Goal: Transaction & Acquisition: Purchase product/service

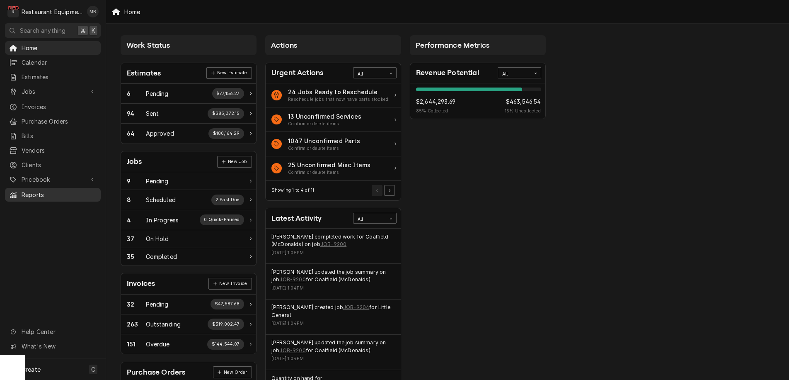
click at [48, 190] on span "Reports" at bounding box center [59, 194] width 75 height 9
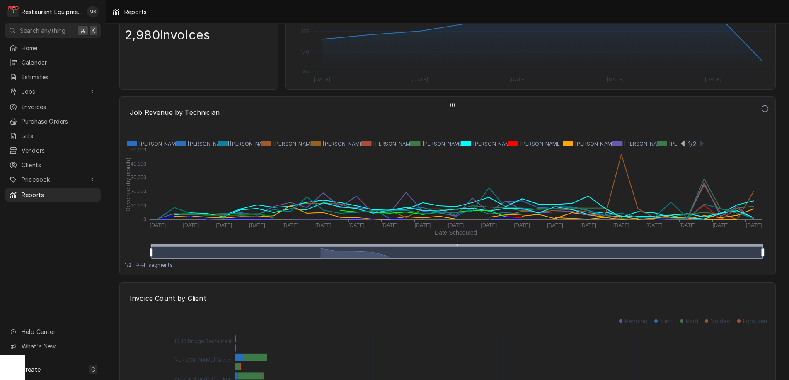
click at [684, 140] on icon "Dynamic Content Wrapper" at bounding box center [415, 143] width 581 height 10
click at [699, 143] on icon "Dynamic Content Wrapper" at bounding box center [415, 143] width 581 height 10
click at [703, 143] on icon "Dynamic Content Wrapper" at bounding box center [702, 144] width 4 height 6
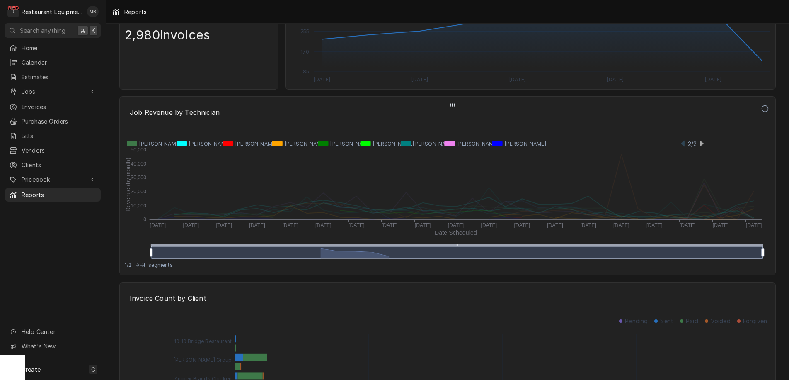
click at [449, 145] on icon "Dynamic Content Wrapper" at bounding box center [466, 144] width 44 height 6
click at [369, 142] on icon "Dynamic Content Wrapper" at bounding box center [379, 144] width 36 height 6
click at [330, 144] on icon "Dynamic Content Wrapper" at bounding box center [337, 144] width 38 height 6
click at [232, 141] on icon "Dynamic Content Wrapper" at bounding box center [245, 144] width 45 height 6
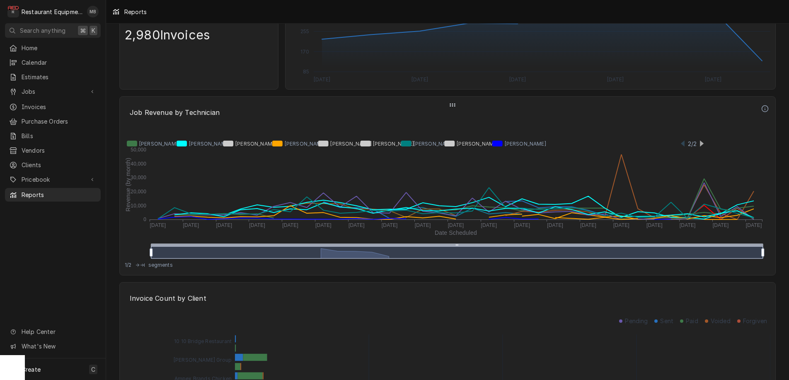
click at [704, 143] on icon "Dynamic Content Wrapper" at bounding box center [415, 143] width 581 height 10
click at [702, 143] on icon "Dynamic Content Wrapper" at bounding box center [702, 144] width 4 height 6
click at [684, 142] on icon "Dynamic Content Wrapper" at bounding box center [683, 144] width 4 height 6
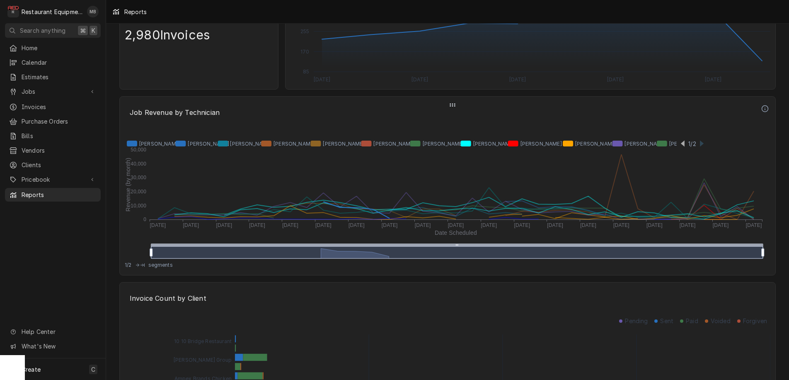
click at [127, 142] on icon "Dynamic Content Wrapper" at bounding box center [149, 144] width 44 height 6
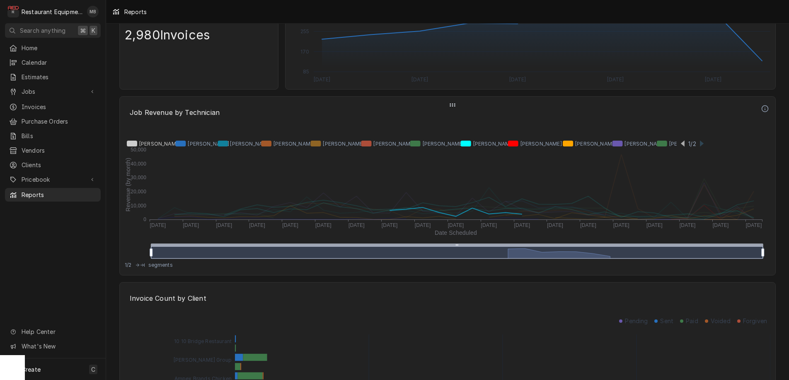
click at [223, 143] on icon "Dynamic Content Wrapper" at bounding box center [237, 144] width 39 height 6
click at [318, 145] on icon "Dynamic Content Wrapper" at bounding box center [333, 144] width 46 height 6
click at [514, 144] on icon "Dynamic Content Wrapper" at bounding box center [533, 144] width 51 height 6
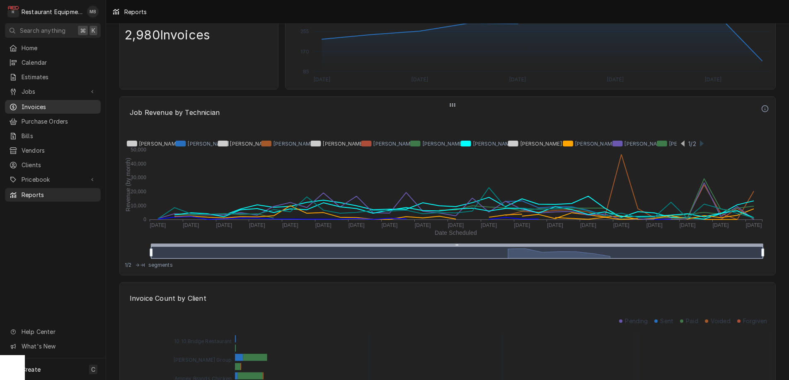
click at [40, 105] on span "Invoices" at bounding box center [59, 106] width 75 height 9
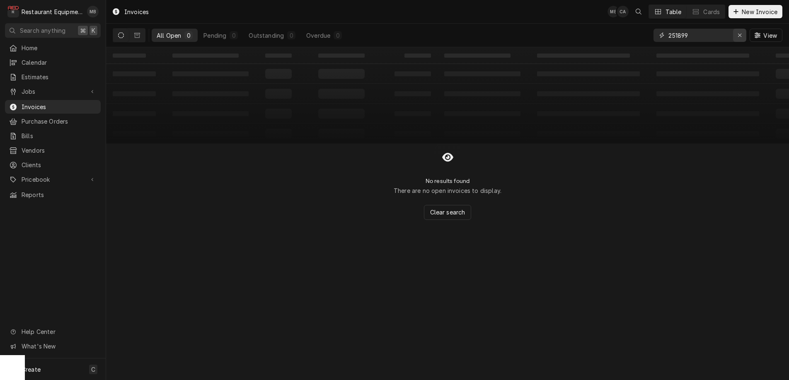
click at [737, 37] on div "Erase input" at bounding box center [740, 35] width 8 height 8
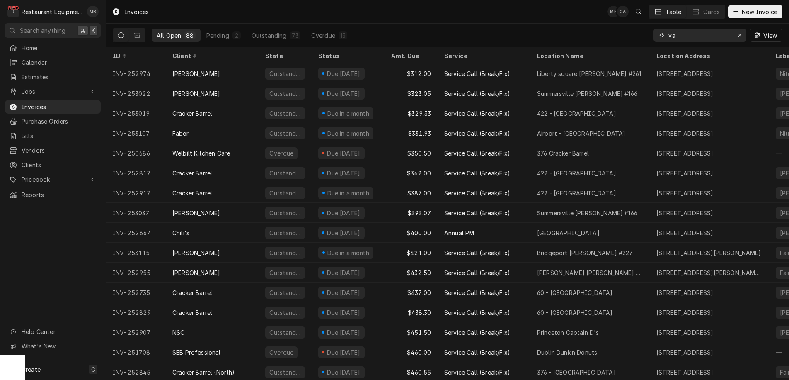
scroll to position [400, 0]
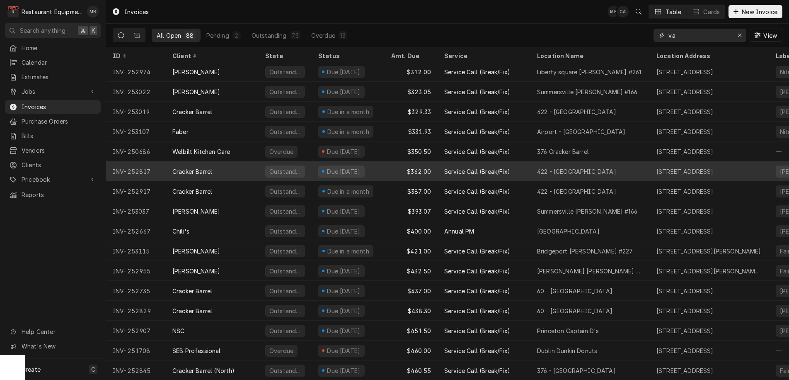
type input "va"
click at [182, 167] on div "Cracker Barrel" at bounding box center [192, 171] width 40 height 9
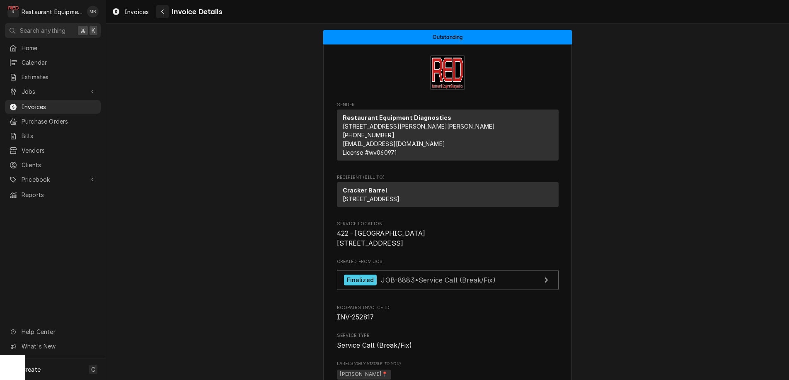
click at [165, 11] on div "Navigate back" at bounding box center [162, 11] width 8 height 8
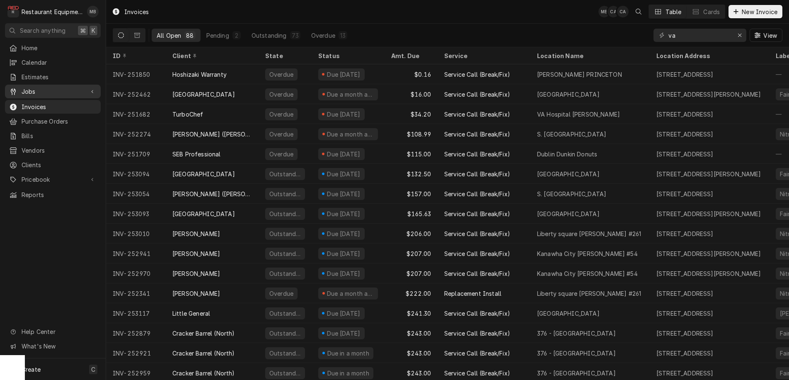
click at [41, 90] on span "Jobs" at bounding box center [53, 91] width 63 height 9
click at [40, 102] on span "Jobs" at bounding box center [59, 106] width 75 height 9
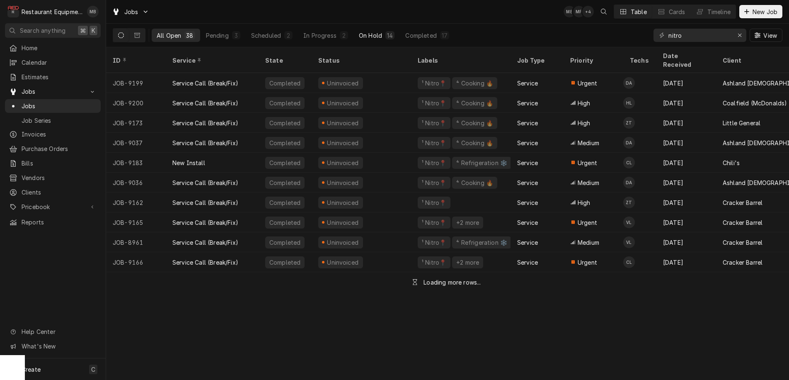
click at [373, 30] on button "On Hold 14" at bounding box center [377, 35] width 46 height 13
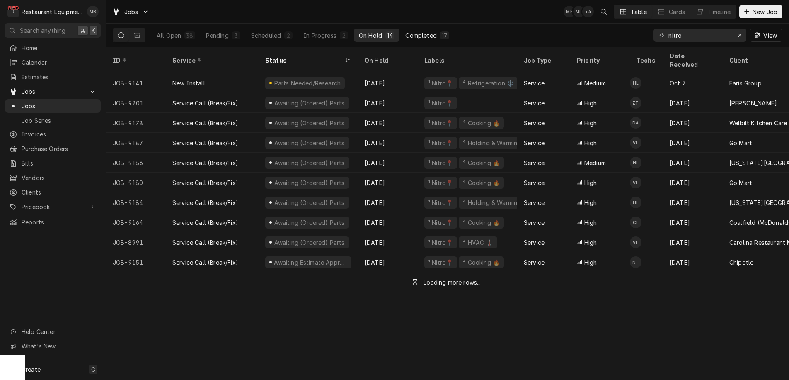
click at [423, 30] on button "Completed 17" at bounding box center [427, 35] width 54 height 13
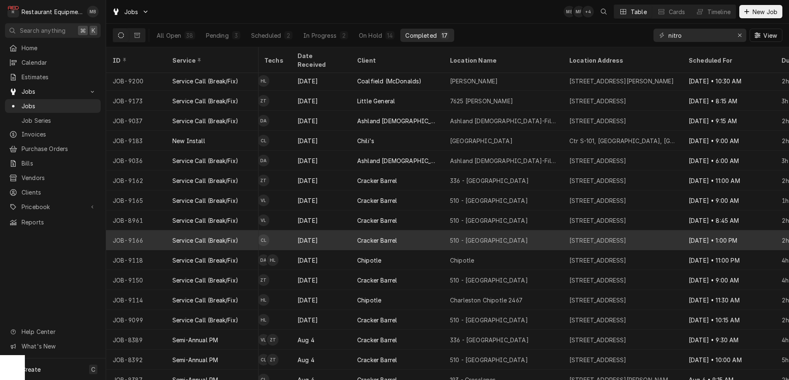
scroll to position [22, 372]
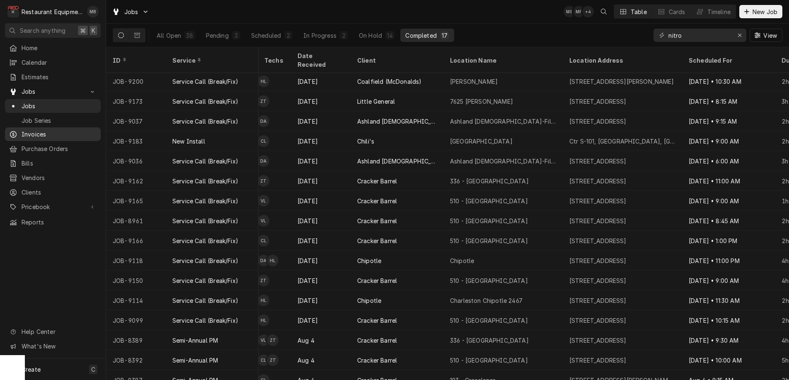
click at [49, 133] on span "Invoices" at bounding box center [59, 134] width 75 height 9
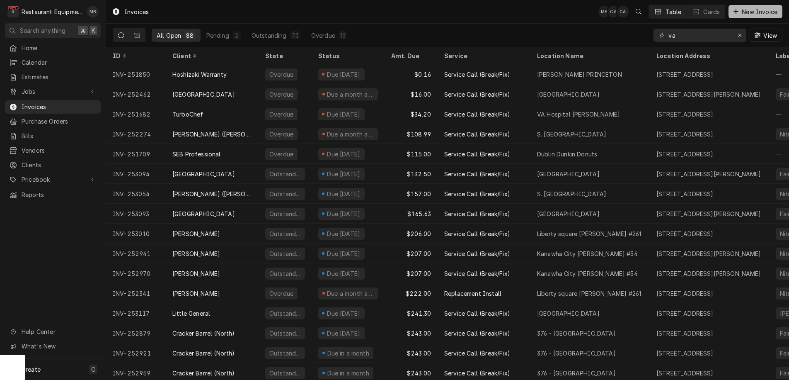
click at [740, 9] on span "New Invoice" at bounding box center [759, 11] width 39 height 9
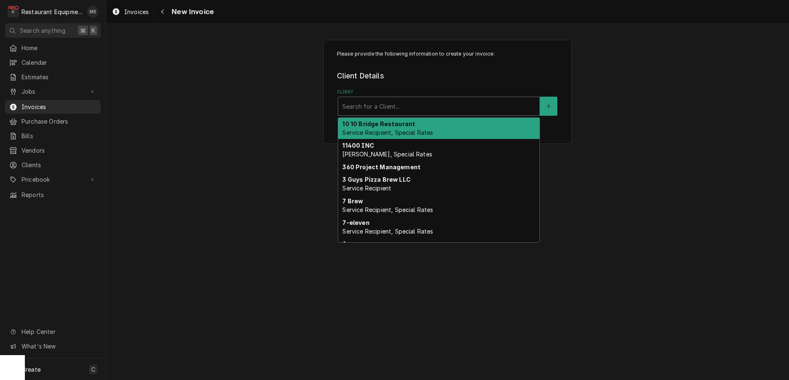
click at [371, 106] on div "Search for a Client..." at bounding box center [438, 106] width 193 height 9
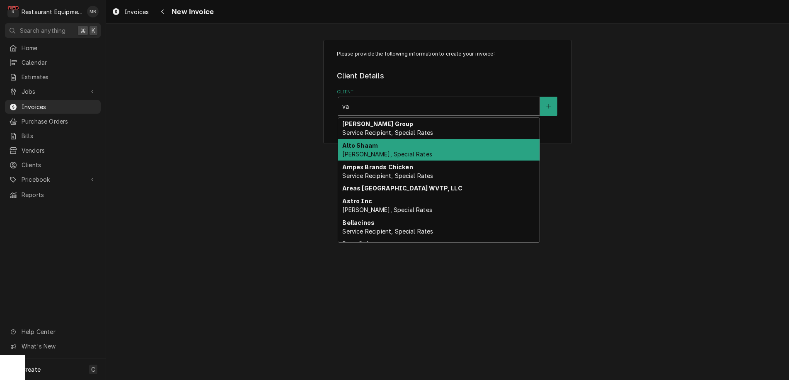
type input "v"
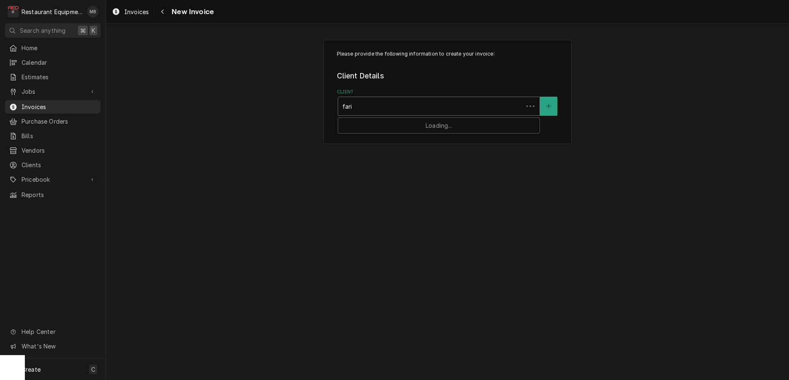
type input "faris"
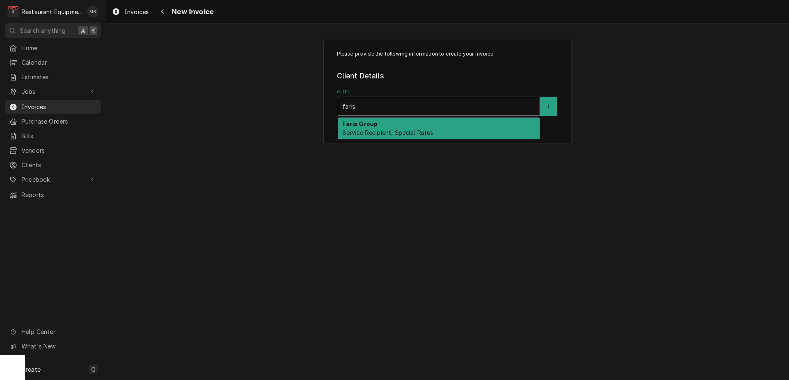
click at [371, 131] on span "Service Recipient, Special Rates" at bounding box center [387, 132] width 91 height 7
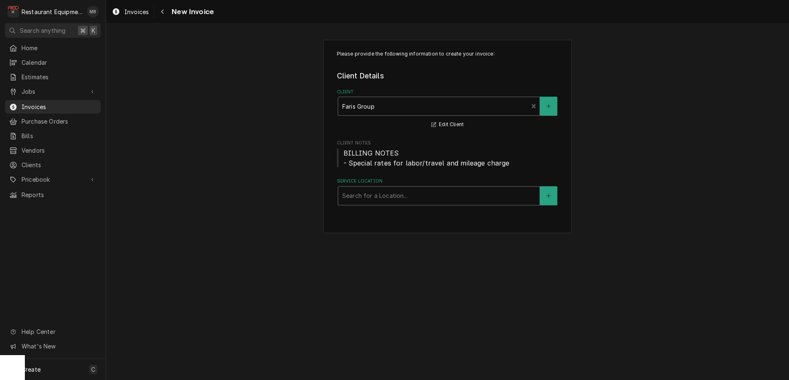
click at [372, 188] on div "Service Location" at bounding box center [438, 195] width 193 height 15
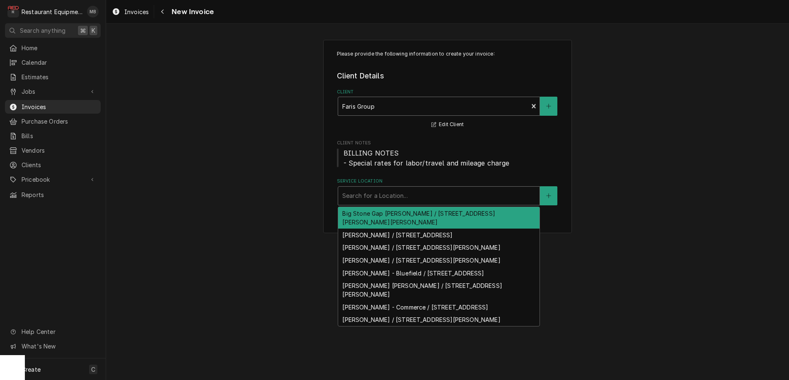
click at [377, 211] on div "Big Stone Gap McDonald's / 1935 Neeley Rd, Big Stone Gap, VA 24219" at bounding box center [438, 218] width 201 height 22
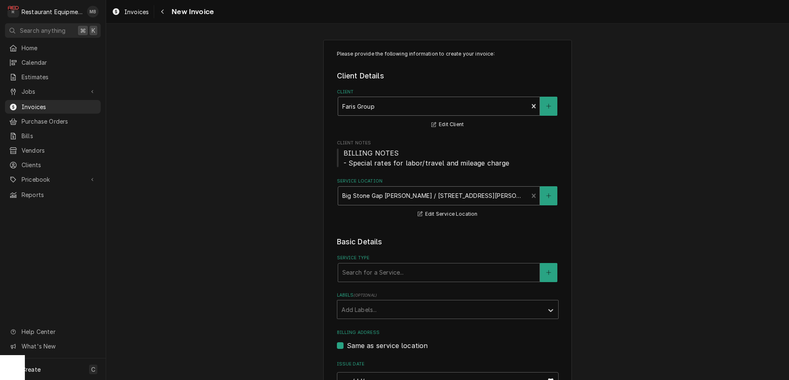
scroll to position [41, 0]
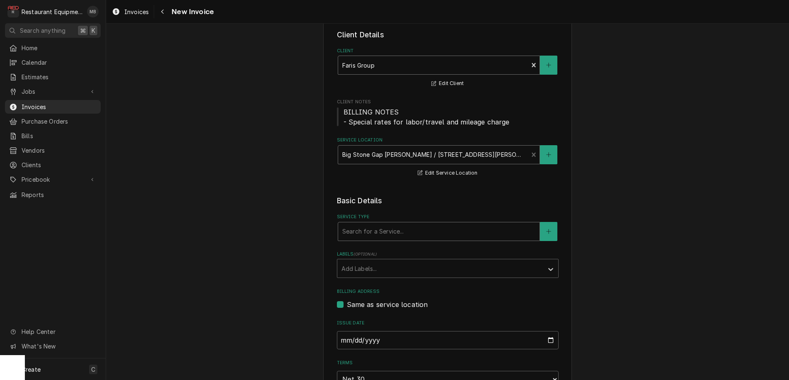
click at [417, 230] on div "Service Type" at bounding box center [438, 231] width 193 height 15
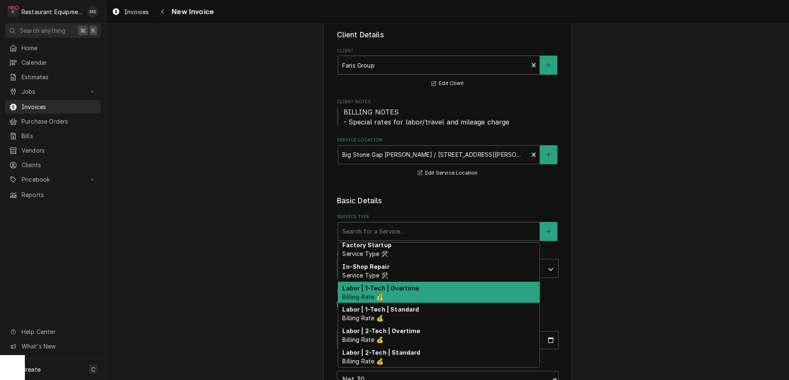
scroll to position [93, 0]
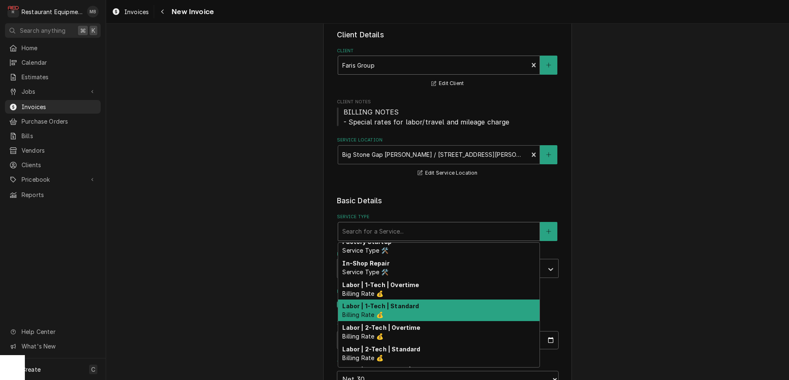
click at [422, 310] on div "Labor | 1-Tech | Standard Billing Rate 💰" at bounding box center [438, 310] width 201 height 22
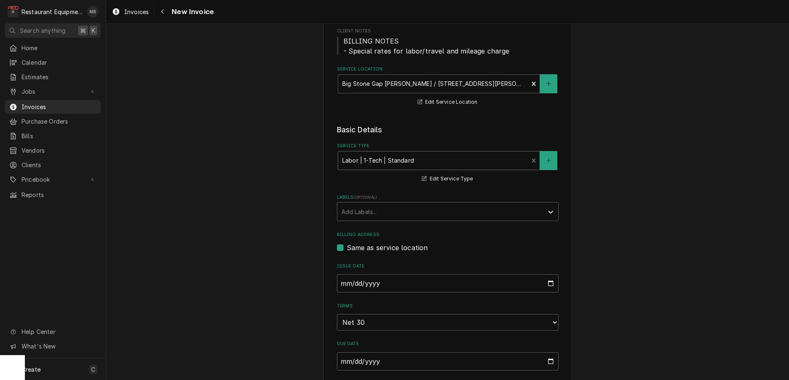
scroll to position [95, 0]
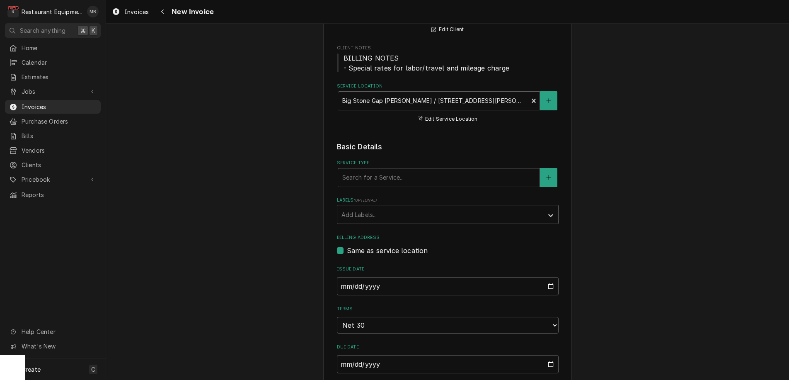
click at [495, 177] on div "Service Type" at bounding box center [438, 177] width 193 height 15
type input "g"
type input "a"
type input "g"
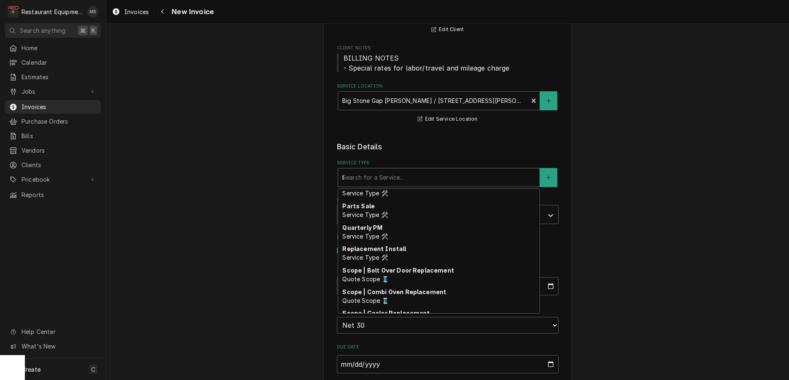
scroll to position [0, 0]
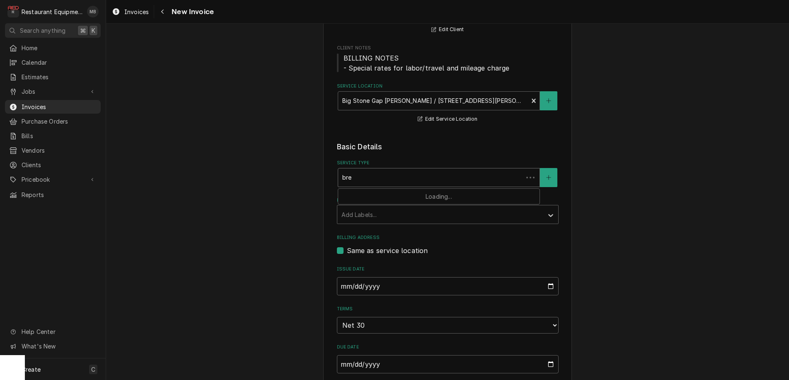
type input "brea"
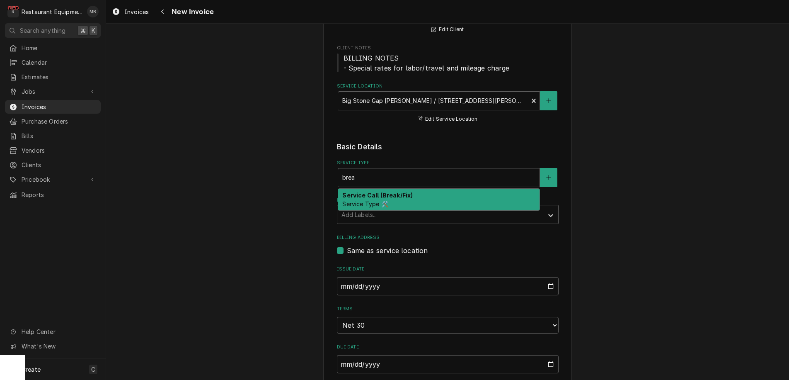
click at [377, 200] on span "Service Type 🛠️" at bounding box center [365, 203] width 46 height 7
type textarea "x"
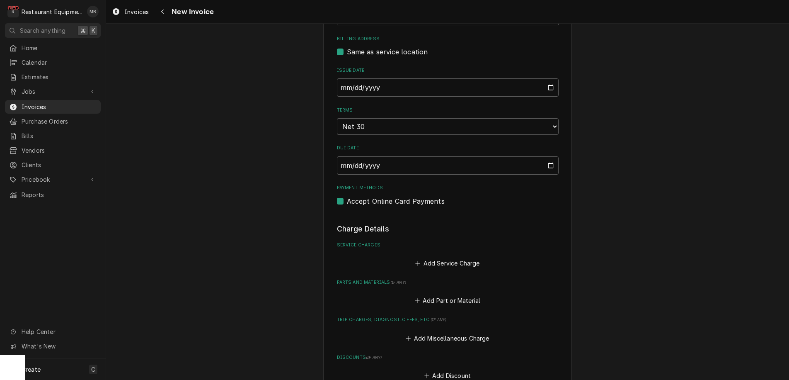
scroll to position [306, 0]
click at [429, 259] on button "Add Service Charge" at bounding box center [447, 265] width 67 height 12
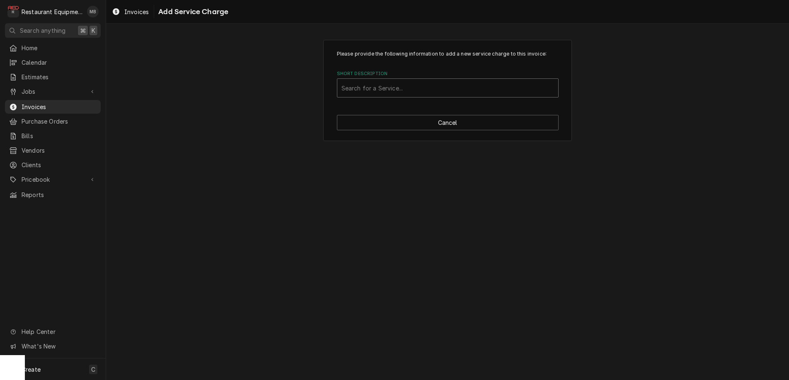
click at [381, 88] on div "Search for a Service..." at bounding box center [448, 88] width 213 height 9
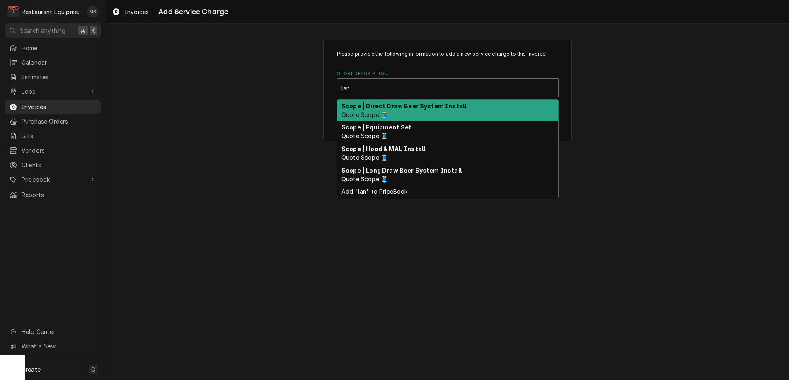
type input "la"
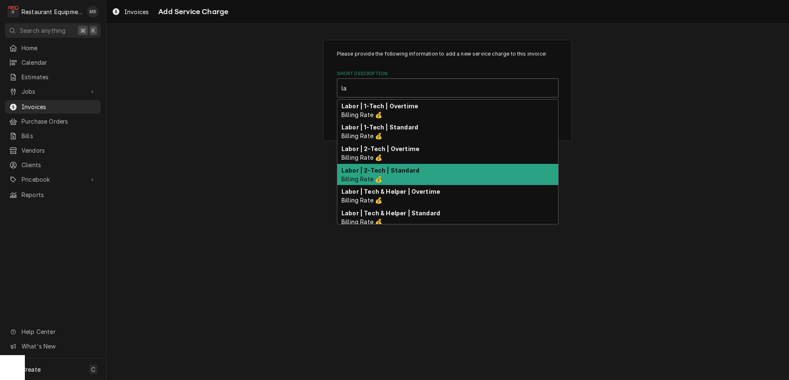
click at [389, 172] on strong "Labor | 2-Tech | Standard" at bounding box center [381, 170] width 78 height 7
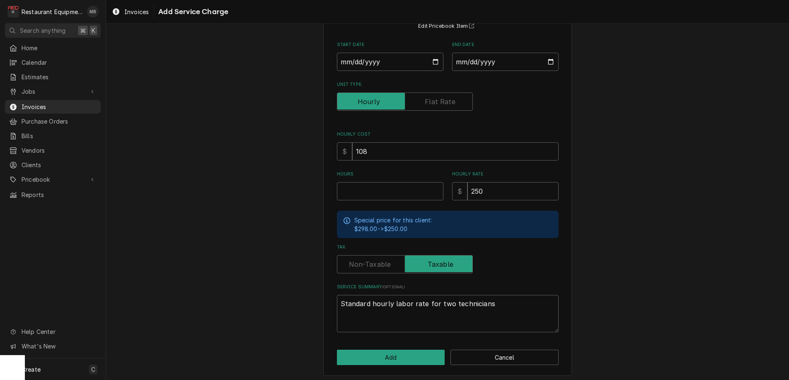
scroll to position [80, 0]
click at [419, 356] on button "Add" at bounding box center [391, 357] width 108 height 15
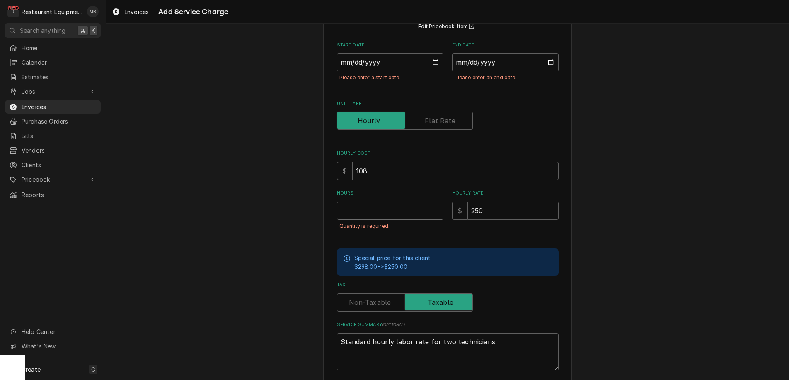
click at [364, 208] on input "Hours" at bounding box center [390, 210] width 107 height 18
type textarea "x"
type input "5"
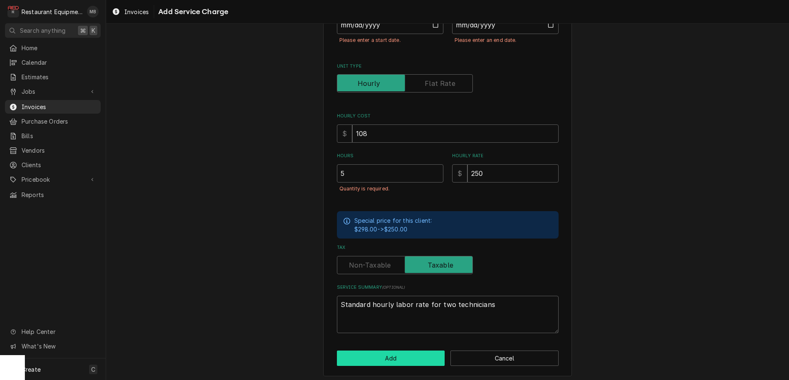
click at [361, 352] on button "Add" at bounding box center [391, 357] width 108 height 15
type textarea "x"
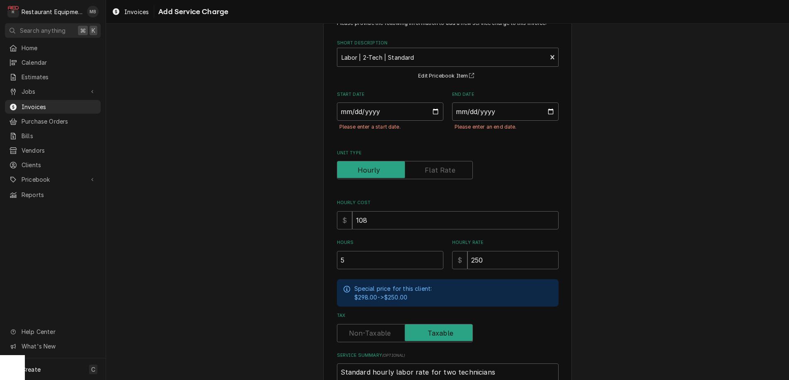
scroll to position [27, 0]
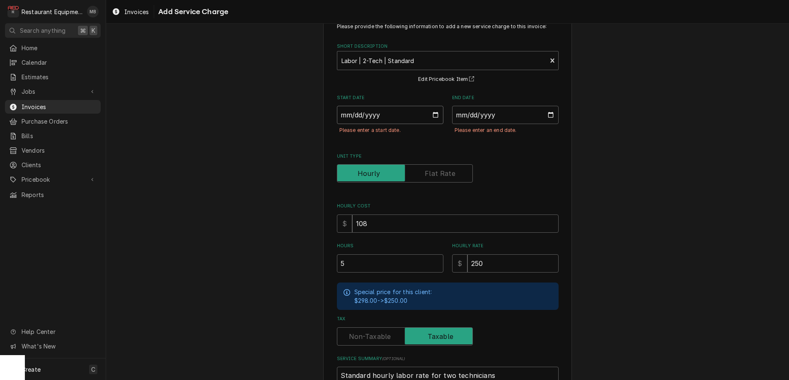
click at [387, 109] on input "Start Date" at bounding box center [390, 115] width 107 height 18
type input "2025-10-15"
type textarea "x"
click at [480, 113] on input "End Date" at bounding box center [505, 115] width 107 height 18
type input "2025-10-15"
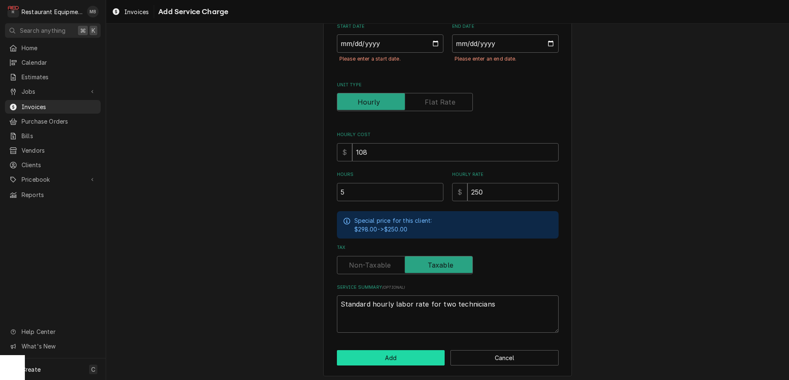
click at [391, 356] on button "Add" at bounding box center [391, 357] width 108 height 15
type textarea "x"
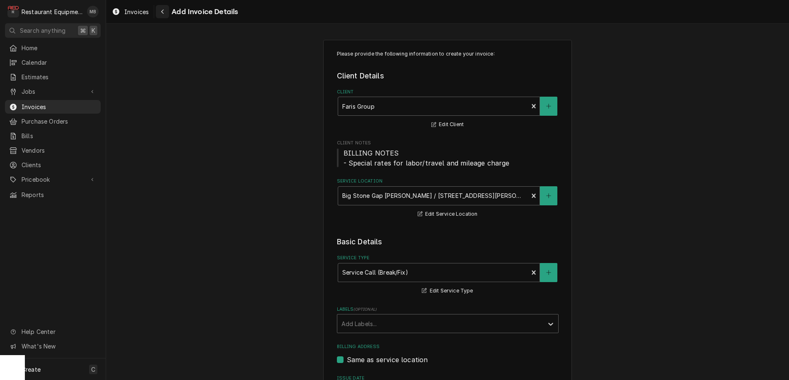
click at [163, 9] on icon "Navigate back" at bounding box center [163, 12] width 4 height 6
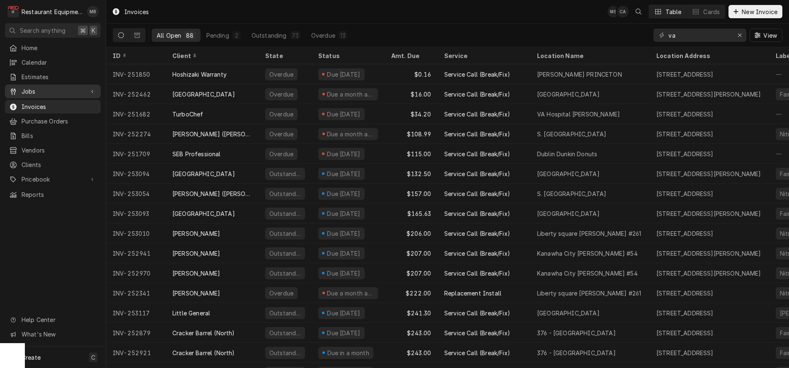
click at [41, 87] on span "Jobs" at bounding box center [53, 91] width 63 height 9
click at [28, 102] on span "Jobs" at bounding box center [59, 106] width 75 height 9
